Goal: Transaction & Acquisition: Purchase product/service

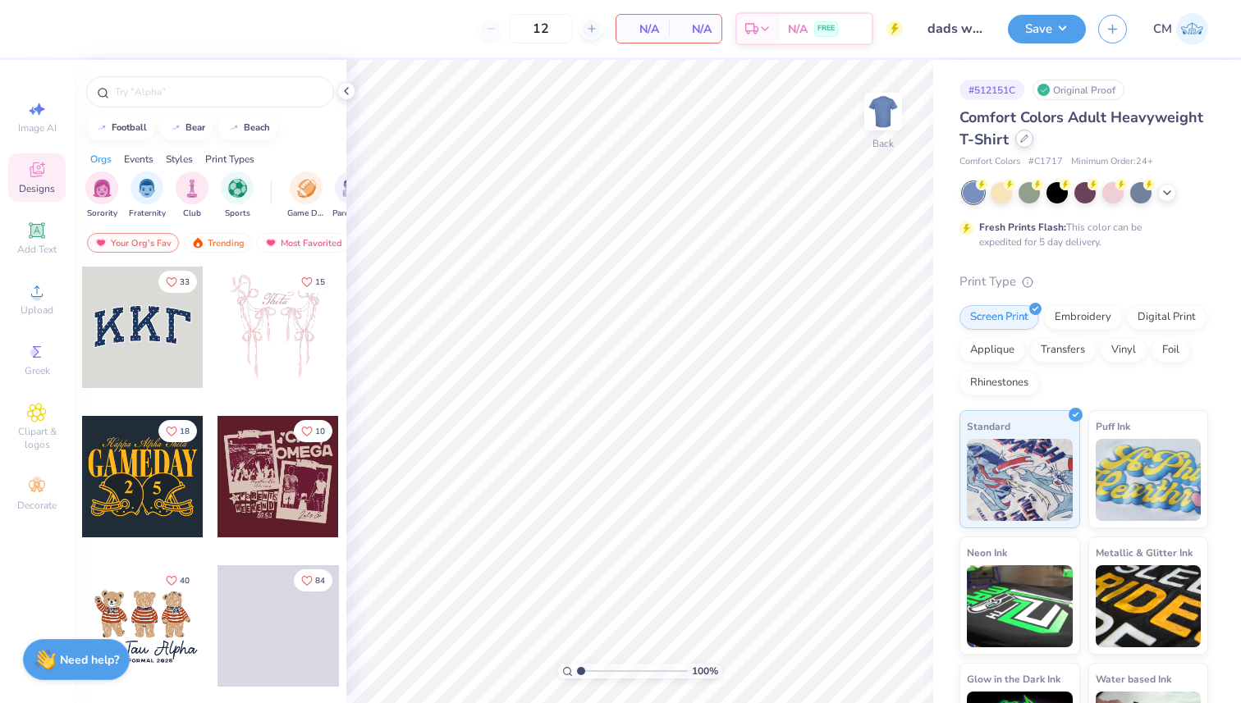
click at [1024, 142] on icon at bounding box center [1024, 139] width 8 height 8
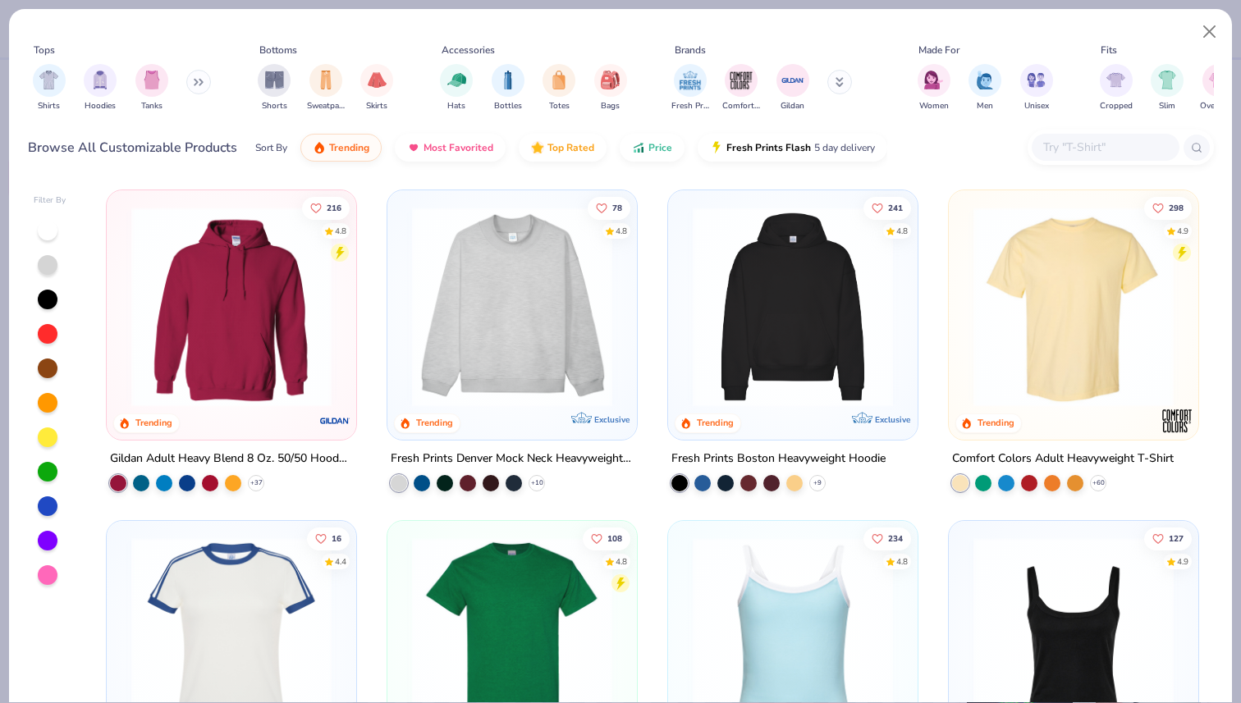
click at [1096, 141] on input "text" at bounding box center [1104, 147] width 126 height 19
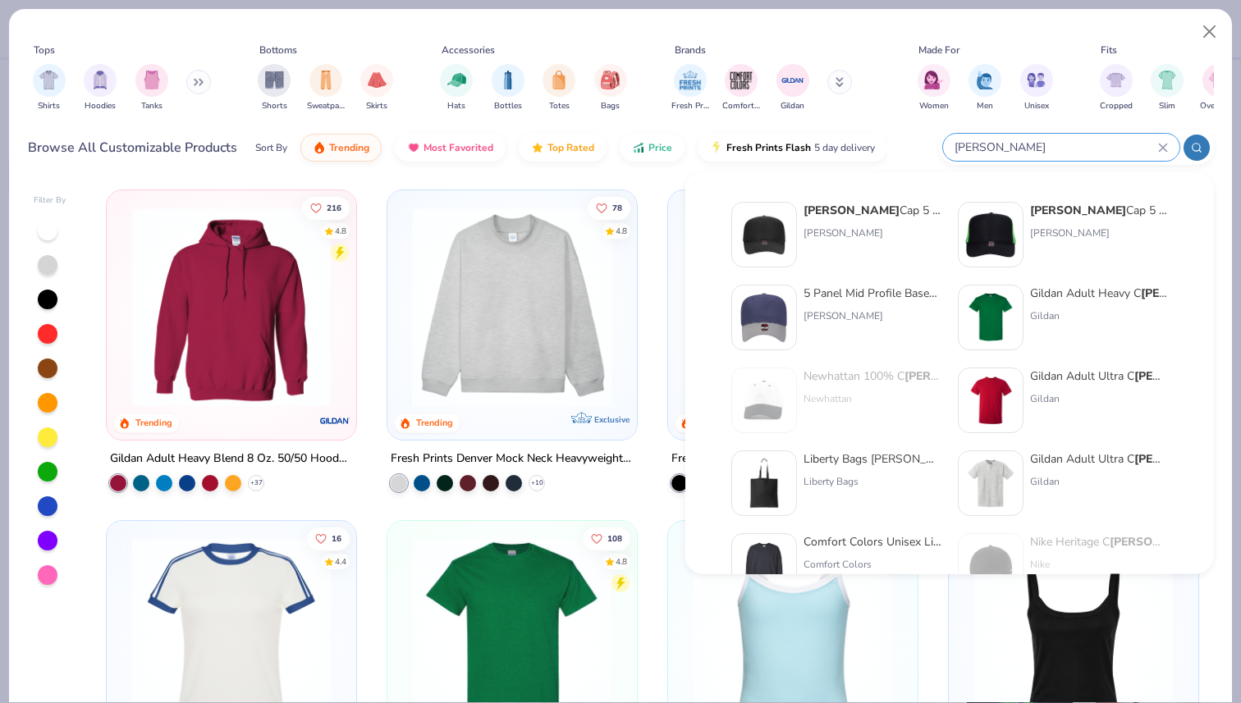
type input "[PERSON_NAME]"
click at [856, 309] on div "[PERSON_NAME]" at bounding box center [872, 316] width 138 height 15
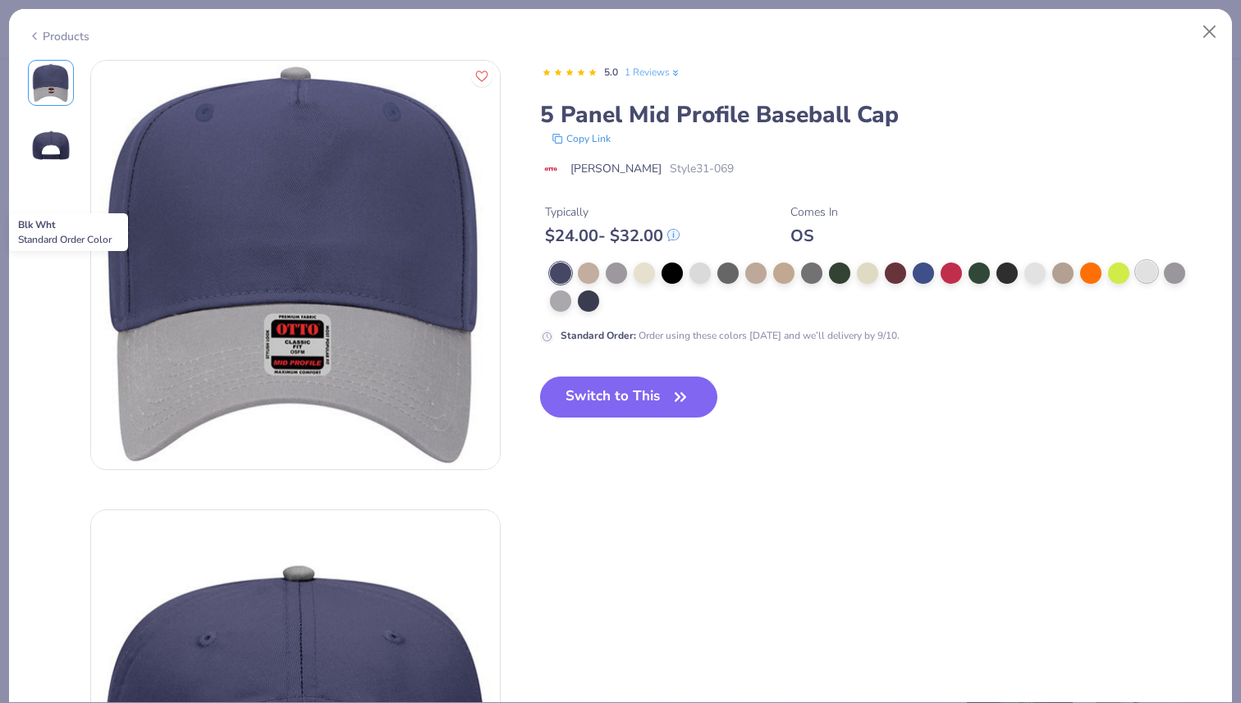
click at [1148, 276] on div at bounding box center [1146, 271] width 21 height 21
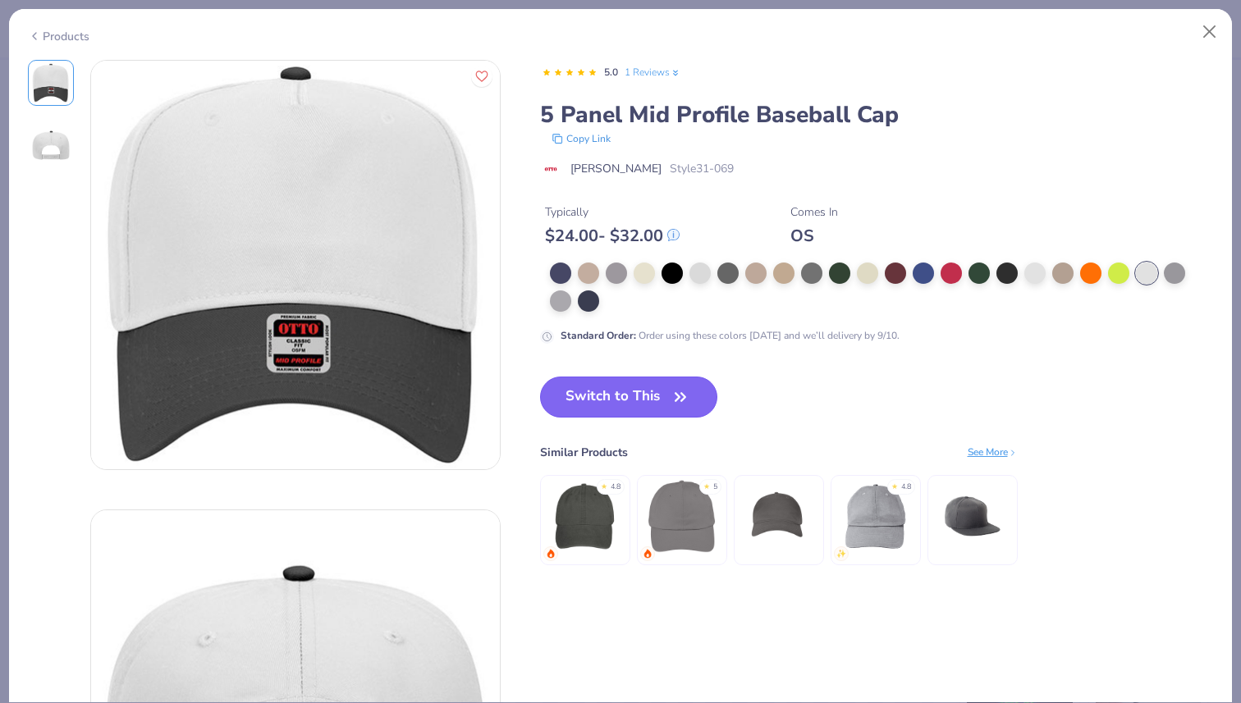
click at [665, 396] on button "Switch to This" at bounding box center [629, 397] width 178 height 41
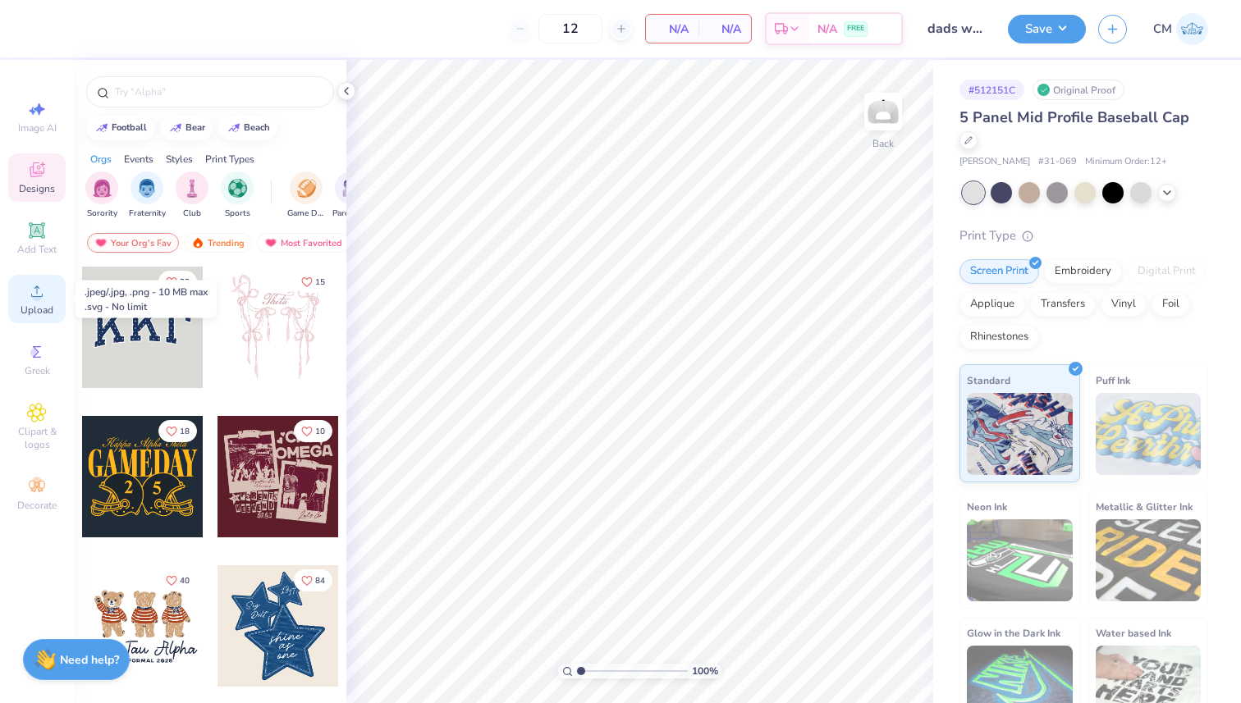
click at [44, 284] on icon at bounding box center [37, 291] width 20 height 20
